Goal: Find specific page/section: Find specific page/section

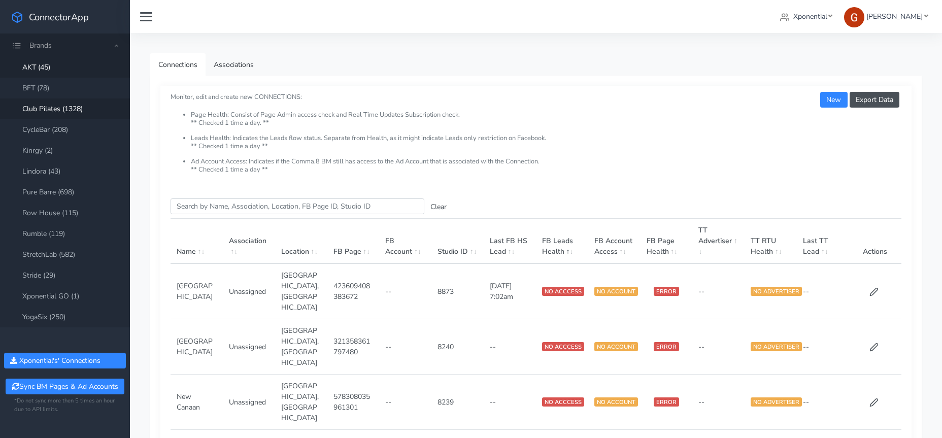
click at [48, 111] on link "Club Pilates (1328)" at bounding box center [65, 108] width 130 height 21
click at [219, 209] on input "Search this table" at bounding box center [298, 206] width 254 height 16
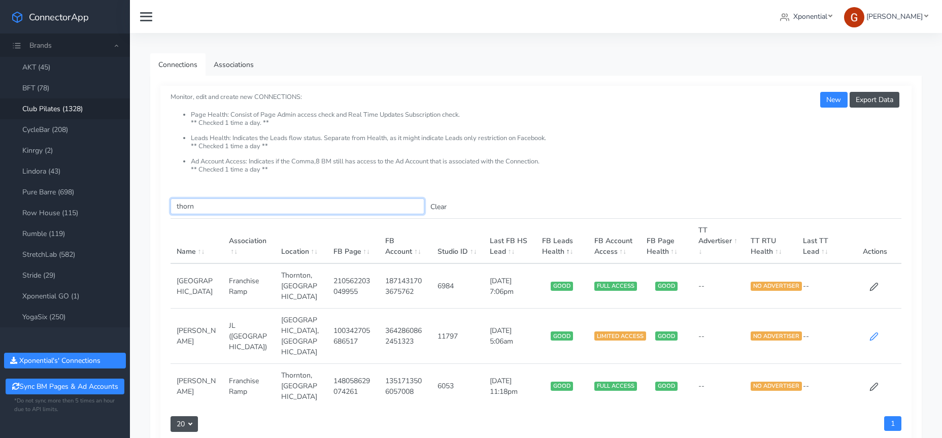
type input "thorn"
click at [878, 332] on icon at bounding box center [873, 336] width 9 height 9
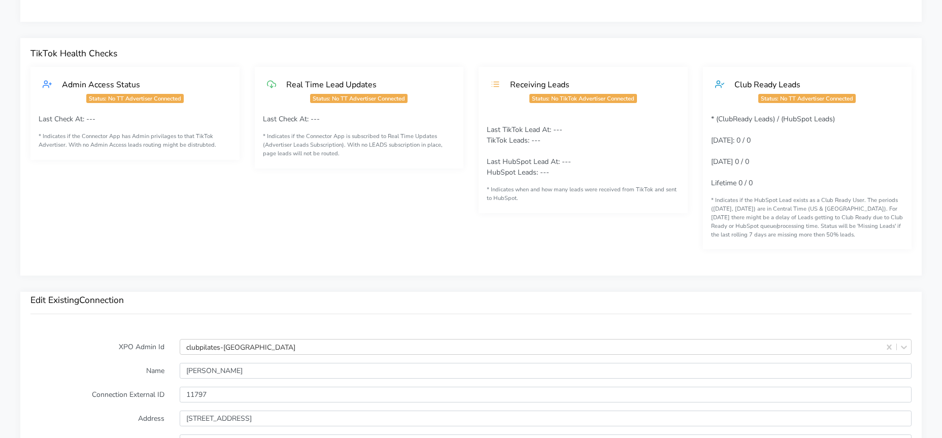
scroll to position [561, 0]
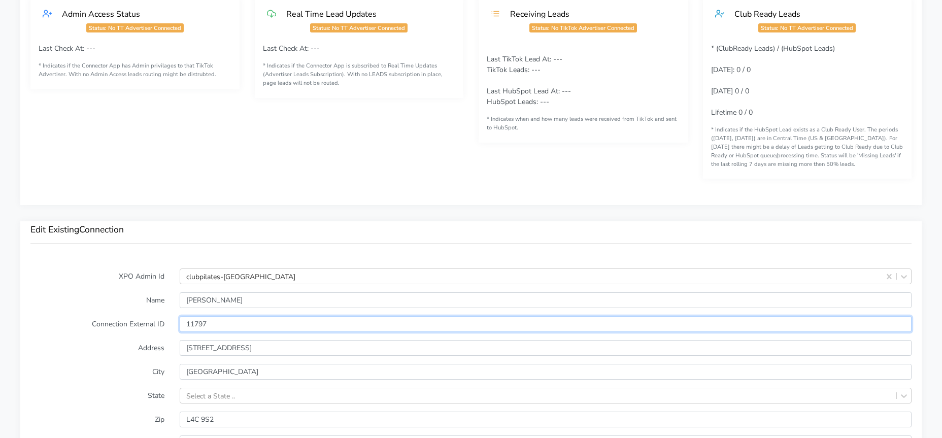
click at [189, 326] on input "11797" at bounding box center [546, 324] width 732 height 16
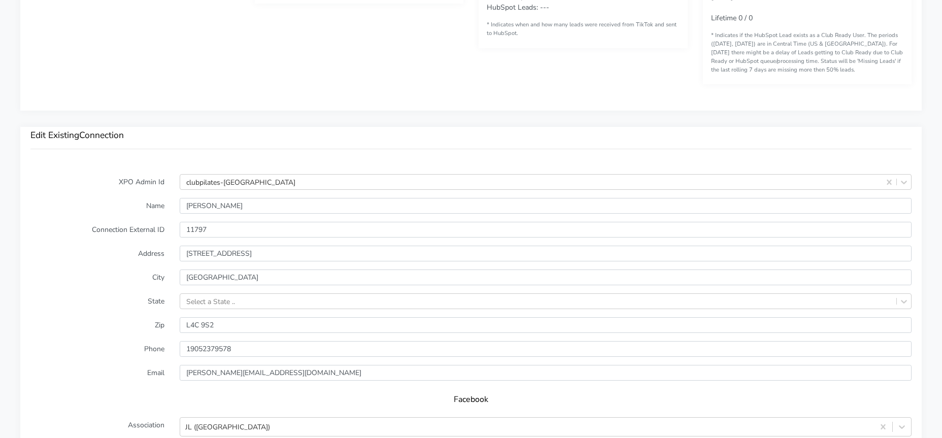
click at [105, 223] on label "Connection External ID" at bounding box center [97, 230] width 149 height 16
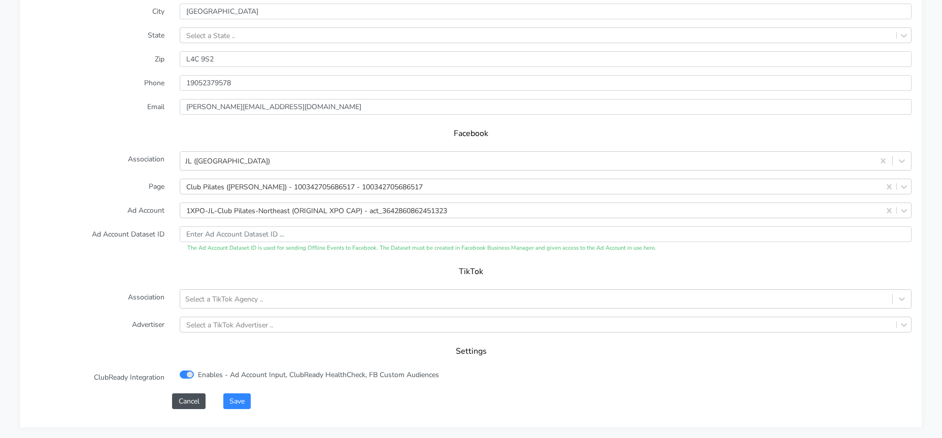
scroll to position [776, 0]
